Goal: Complete application form

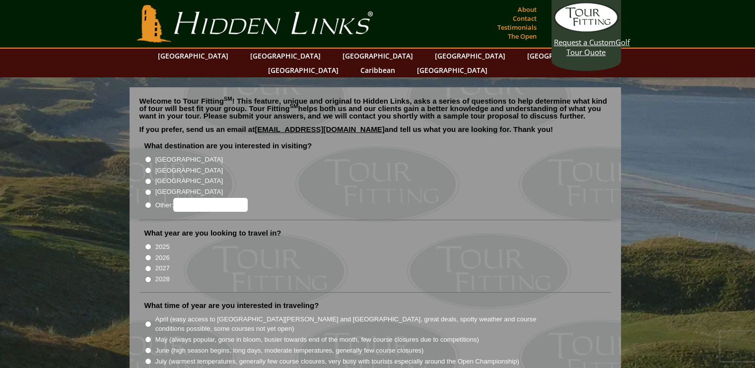
click at [147, 255] on input "2026" at bounding box center [148, 258] width 6 height 6
radio input "true"
click at [150, 266] on input "2027" at bounding box center [148, 269] width 6 height 6
radio input "true"
click at [150, 156] on input "[GEOGRAPHIC_DATA]" at bounding box center [148, 159] width 6 height 6
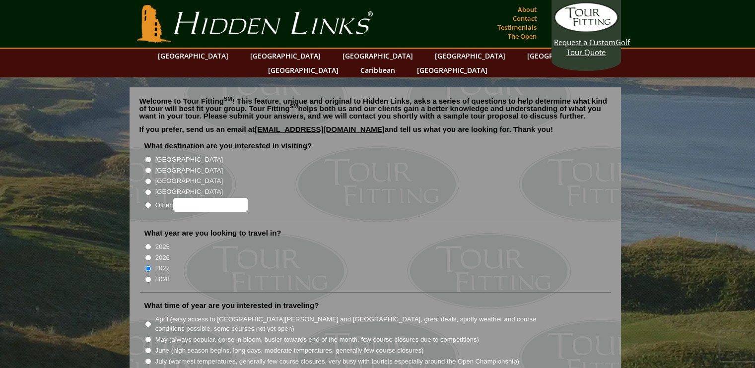
radio input "true"
click at [147, 167] on input "[GEOGRAPHIC_DATA]" at bounding box center [148, 170] width 6 height 6
radio input "true"
click at [145, 156] on input "[GEOGRAPHIC_DATA]" at bounding box center [148, 159] width 6 height 6
radio input "true"
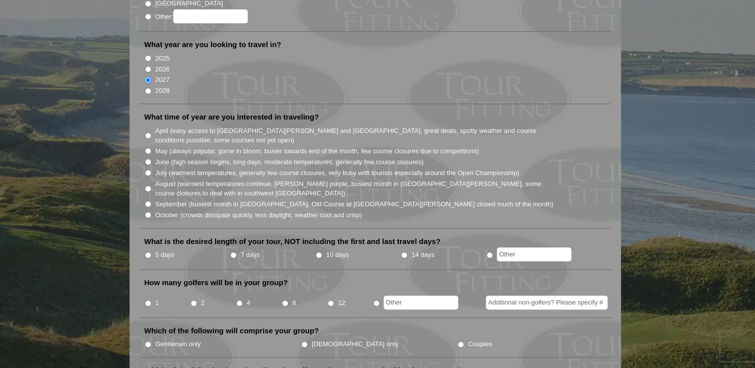
scroll to position [187, 0]
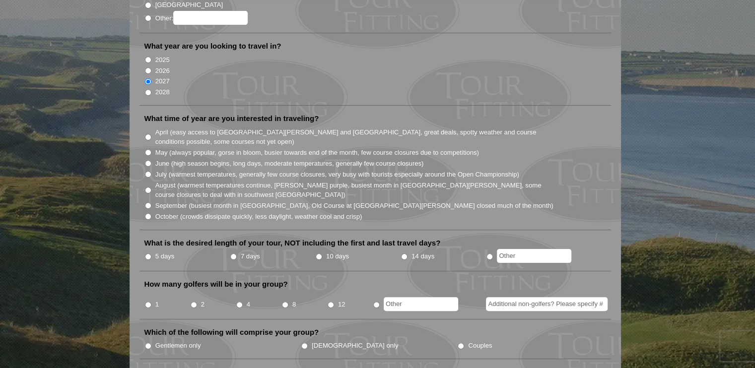
click at [147, 149] on input "May (always popular, gorse in bloom, busier towards end of the month, few cours…" at bounding box center [148, 152] width 6 height 6
radio input "true"
click at [145, 160] on input "June (high season begins, long days, moderate temperatures, generally few cours…" at bounding box center [148, 163] width 6 height 6
radio input "true"
click at [147, 160] on input "June (high season begins, long days, moderate temperatures, generally few cours…" at bounding box center [148, 163] width 6 height 6
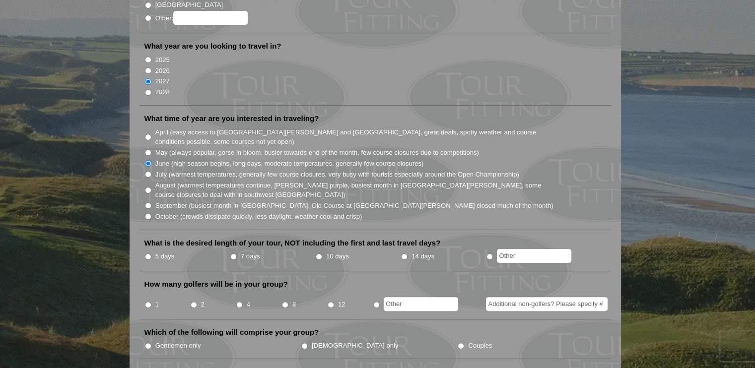
click at [147, 149] on input "May (always popular, gorse in bloom, busier towards end of the month, few cours…" at bounding box center [148, 152] width 6 height 6
radio input "true"
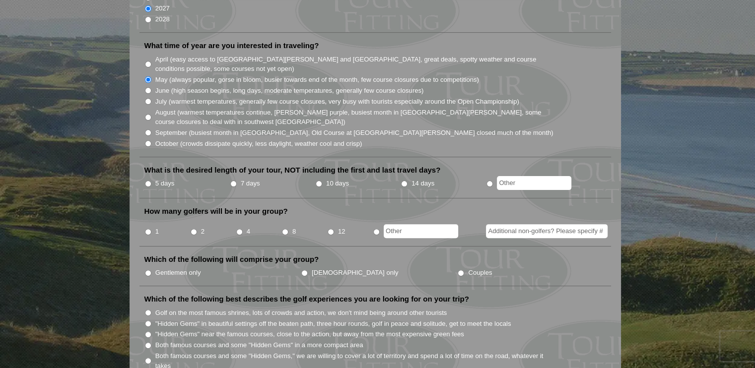
scroll to position [262, 0]
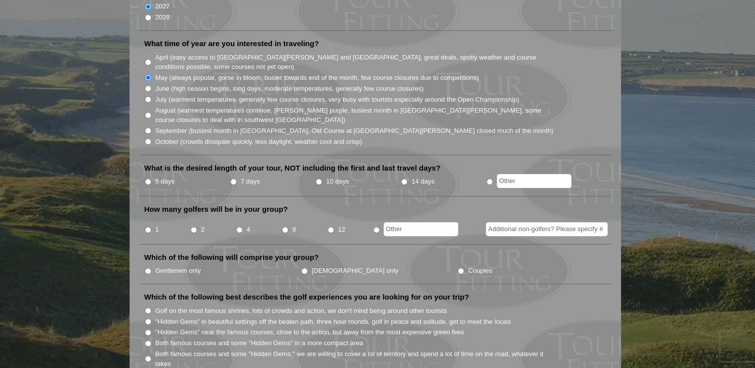
click at [236, 179] on input "7 days" at bounding box center [233, 182] width 6 height 6
radio input "true"
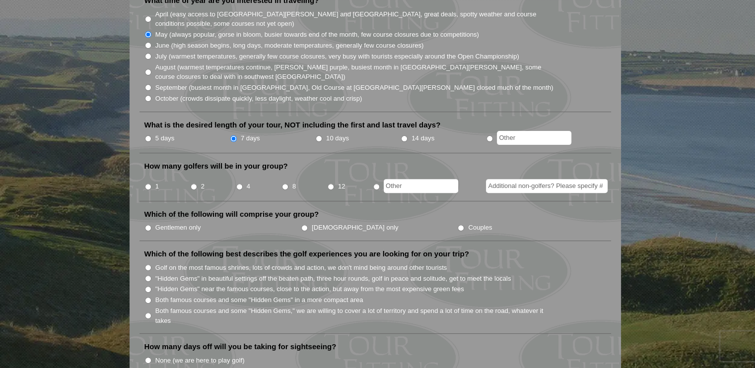
scroll to position [306, 0]
click at [201, 181] on label "2" at bounding box center [202, 186] width 3 height 10
click at [197, 183] on input "2" at bounding box center [194, 186] width 6 height 6
radio input "true"
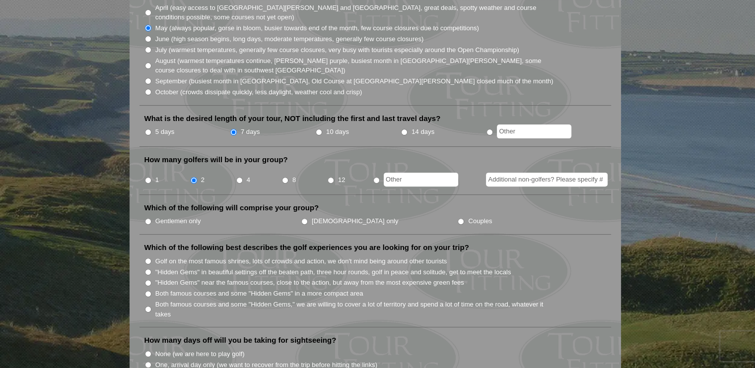
scroll to position [320, 0]
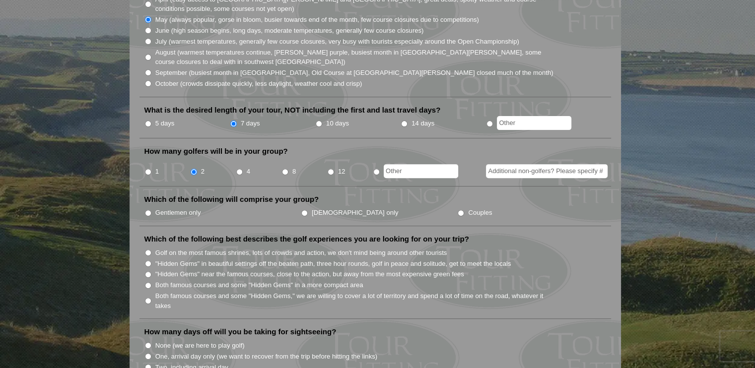
click at [458, 210] on input "Couples" at bounding box center [461, 213] width 6 height 6
radio input "true"
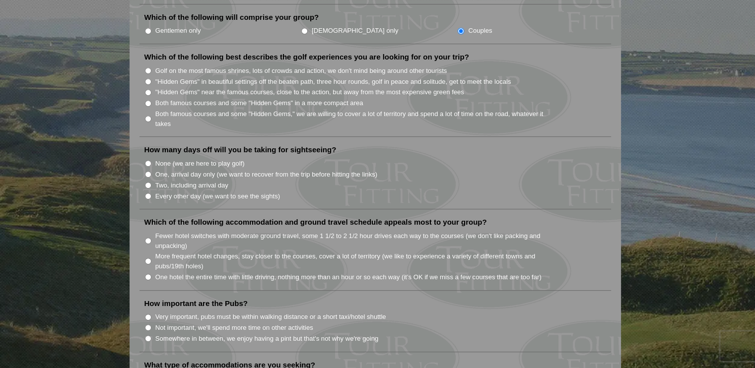
scroll to position [507, 0]
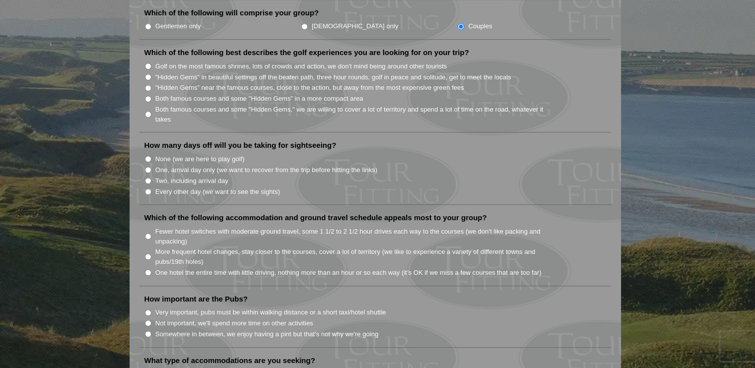
click at [148, 74] on input ""Hidden Gems" in beautiful settings off the beaten path, three hour rounds, gol…" at bounding box center [148, 77] width 6 height 6
radio input "true"
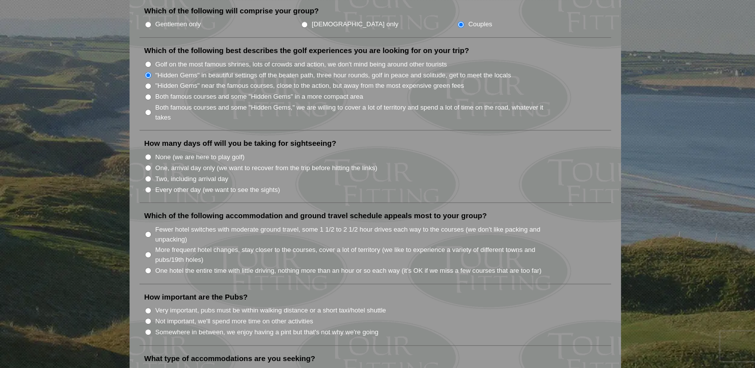
scroll to position [511, 0]
click at [150, 174] on input "Two, including arrival day" at bounding box center [148, 177] width 6 height 6
radio input "true"
click at [147, 185] on input "Every other day (we want to see the sights)" at bounding box center [148, 188] width 6 height 6
radio input "true"
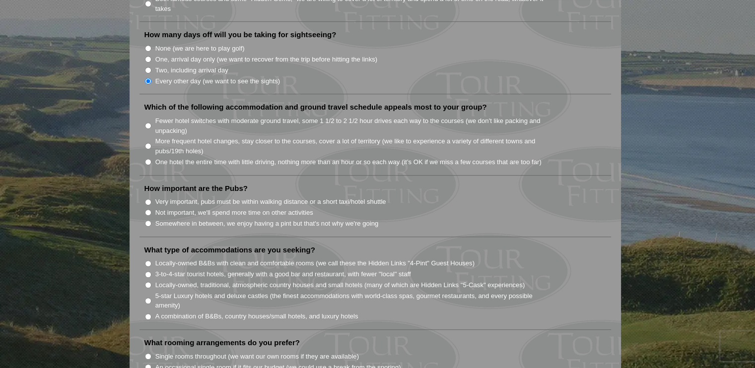
scroll to position [624, 0]
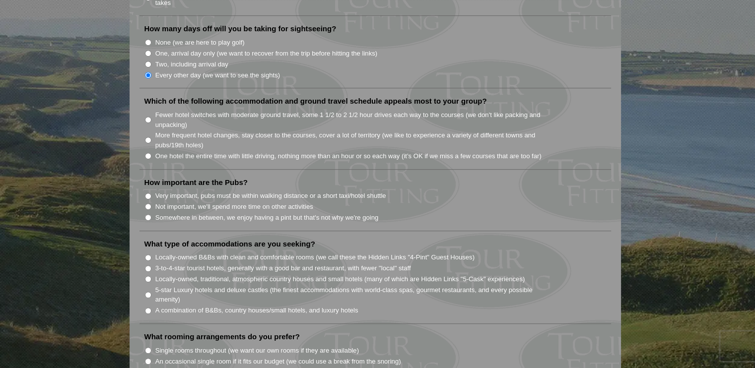
click at [145, 137] on input "More frequent hotel changes, stay closer to the courses, cover a lot of territo…" at bounding box center [148, 140] width 6 height 6
radio input "true"
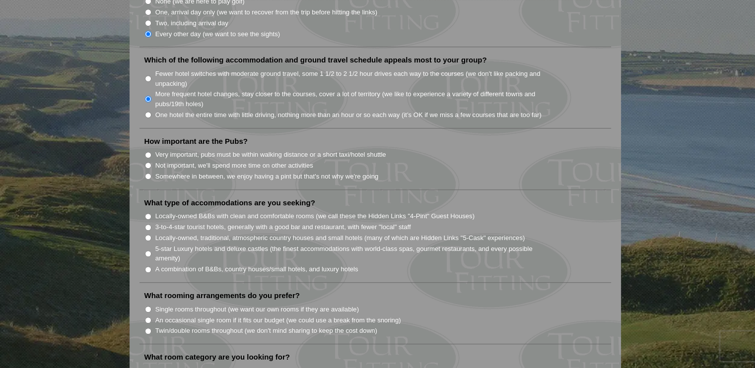
scroll to position [665, 0]
click at [124, 159] on section "Welcome to Tour Fitting SM ! This feature, unique and original to Hidden Links,…" at bounding box center [377, 150] width 755 height 1476
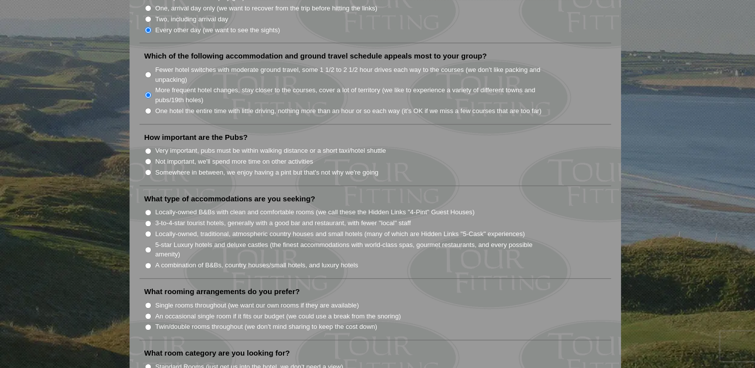
scroll to position [670, 0]
click at [147, 157] on input "Not important, we'll spend more time on other activities" at bounding box center [148, 160] width 6 height 6
radio input "true"
click at [147, 168] on input "Somewhere in between, we enjoy having a pint but that's not why we're going" at bounding box center [148, 171] width 6 height 6
radio input "true"
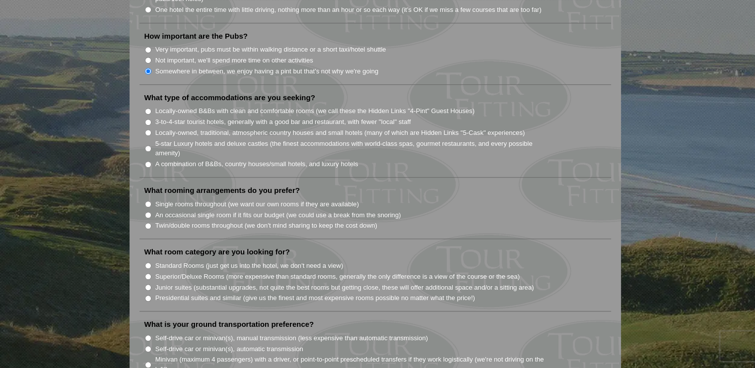
scroll to position [771, 0]
click at [148, 160] on input "A combination of B&Bs, country houses/small hotels, and luxury hotels" at bounding box center [148, 163] width 6 height 6
radio input "true"
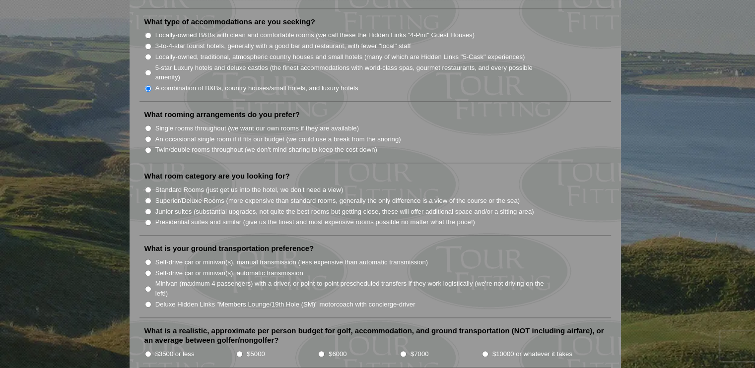
scroll to position [850, 0]
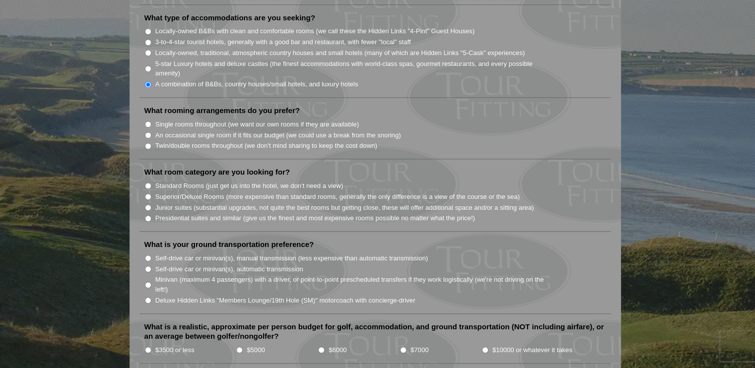
click at [147, 143] on input "Twin/double rooms throughout (we don't mind sharing to keep the cost down)" at bounding box center [148, 146] width 6 height 6
radio input "true"
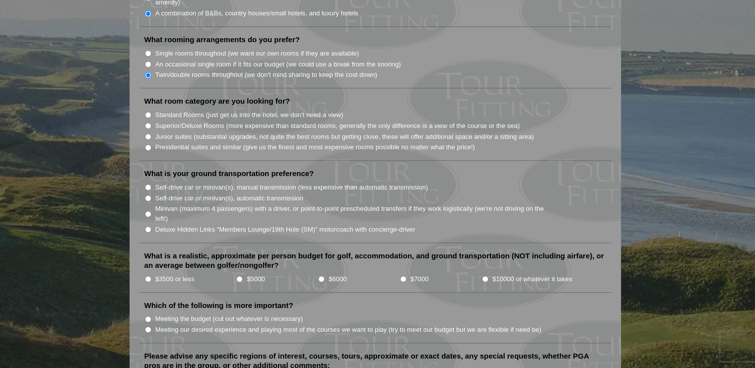
scroll to position [934, 0]
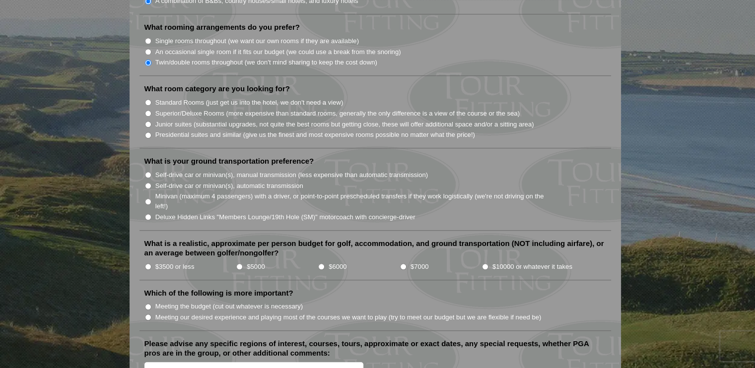
click at [146, 99] on input "Standard Rooms (just get us into the hotel, we don't need a view)" at bounding box center [148, 102] width 6 height 6
radio input "true"
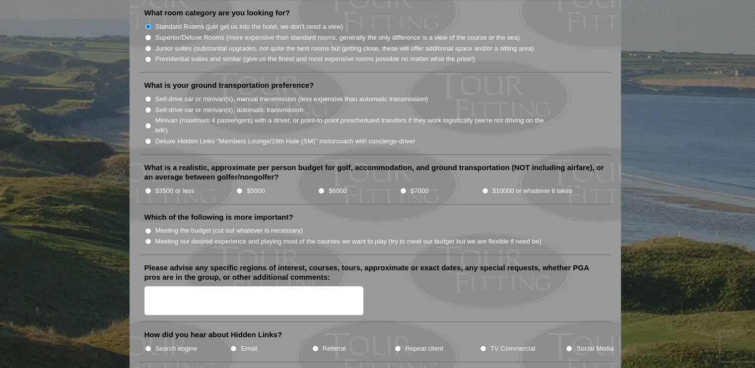
scroll to position [1010, 0]
click at [145, 95] on input "Self-drive car or minivan(s), manual transmission (less expensive than automati…" at bounding box center [148, 98] width 6 height 6
radio input "true"
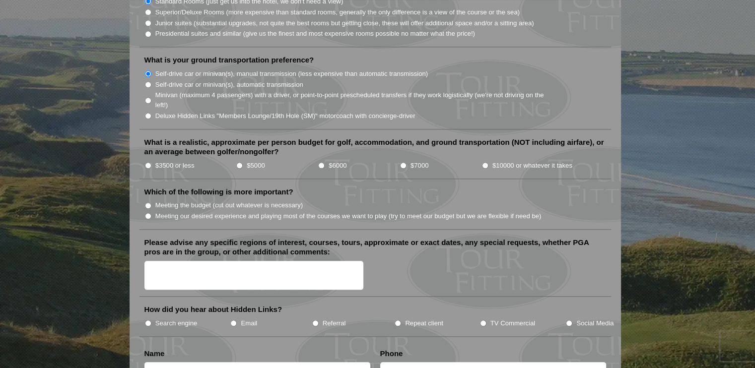
scroll to position [1049, 0]
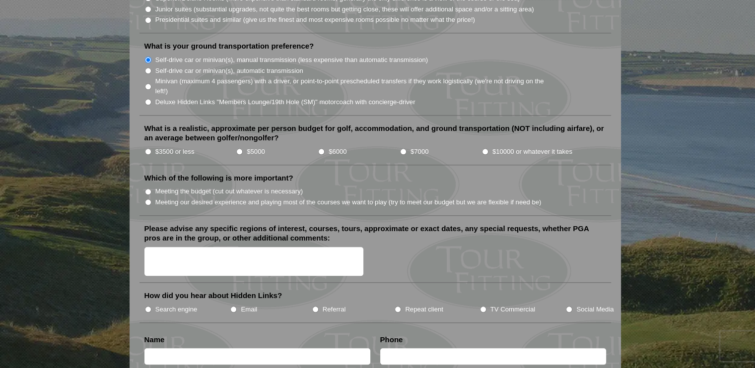
click at [150, 148] on input "$3500 or less" at bounding box center [148, 151] width 6 height 6
radio input "true"
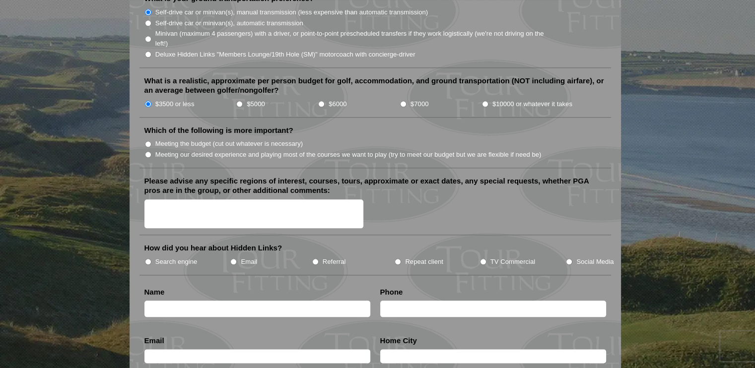
scroll to position [1099, 0]
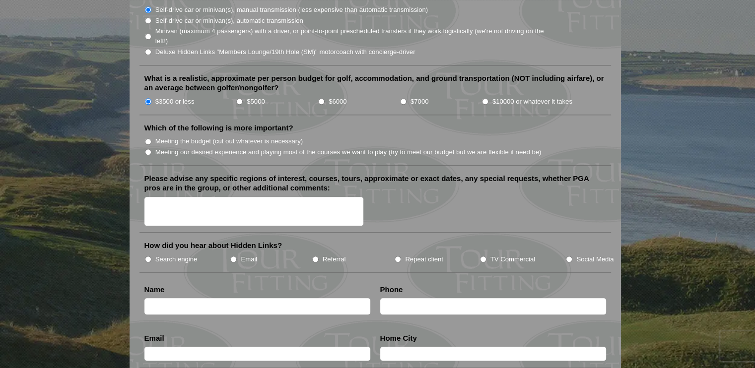
click at [147, 139] on input "Meeting the budget (cut out whatever is necessary)" at bounding box center [148, 142] width 6 height 6
radio input "true"
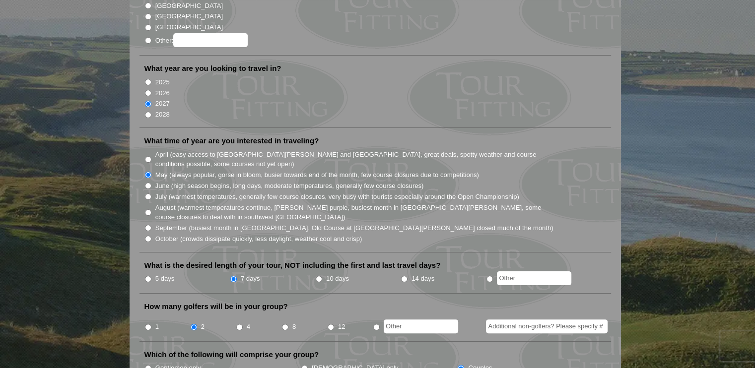
scroll to position [0, 0]
